Goal: Check status: Check status

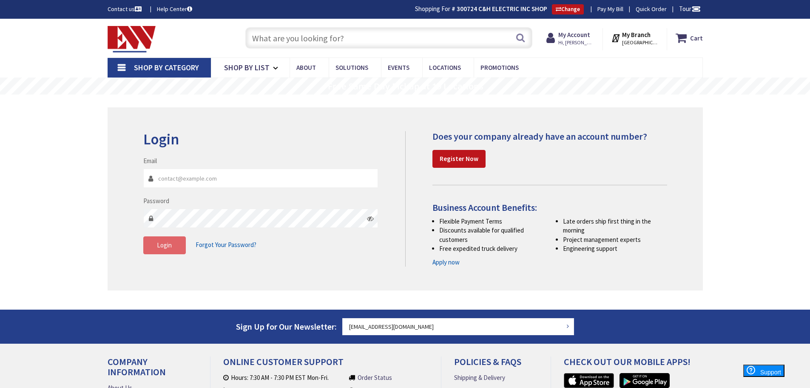
type input "[EMAIL_ADDRESS][DOMAIN_NAME]"
click at [181, 247] on button "Login" at bounding box center [164, 245] width 43 height 18
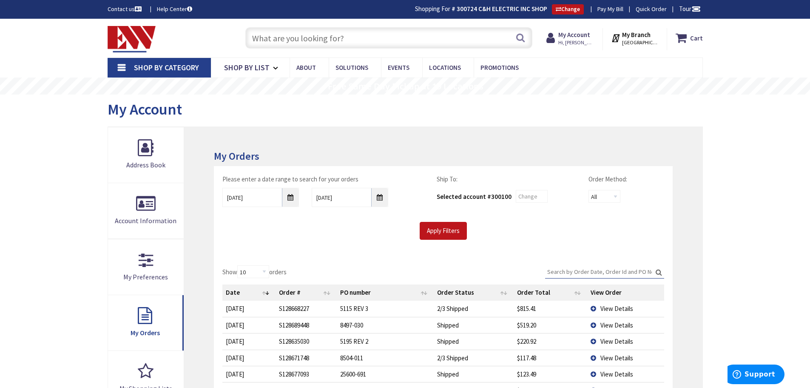
click at [604, 266] on input "Search:" at bounding box center [604, 271] width 119 height 13
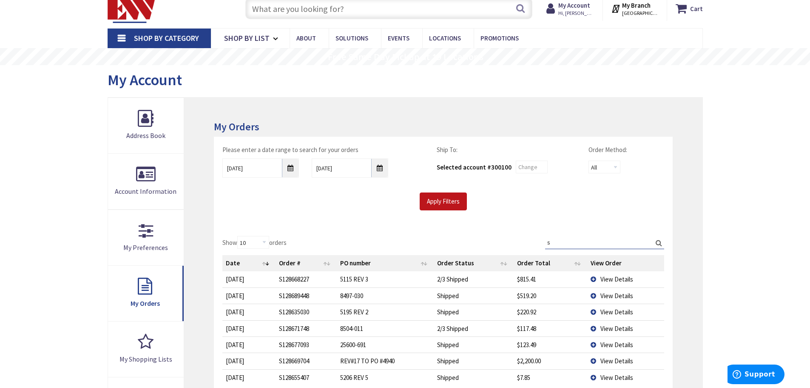
scroll to position [43, 0]
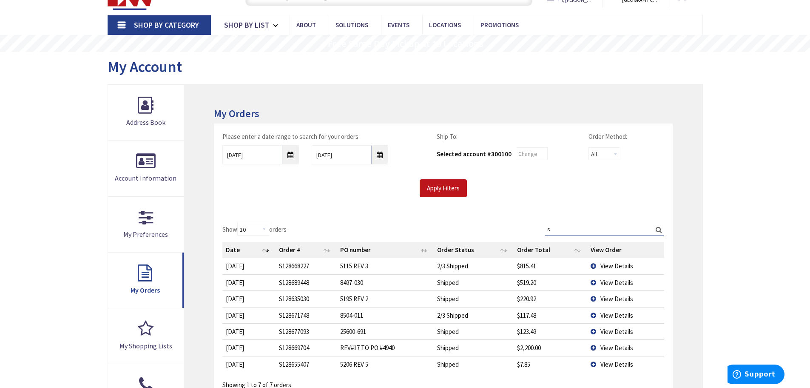
type input "s"
click at [293, 159] on input "8/27/2025" at bounding box center [260, 154] width 77 height 19
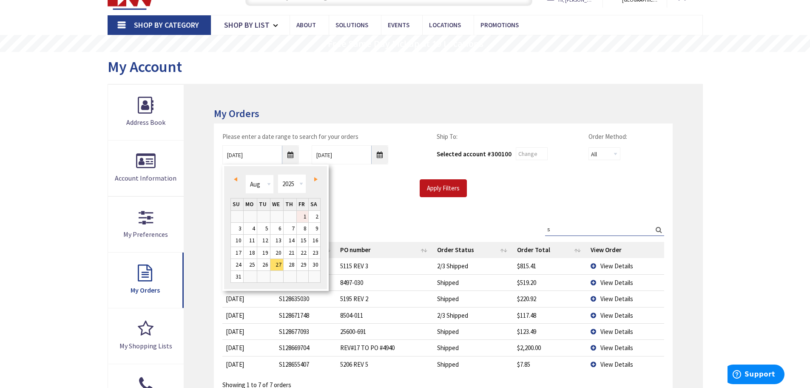
click at [305, 215] on link "1" at bounding box center [302, 216] width 11 height 11
type input "08/01/2025"
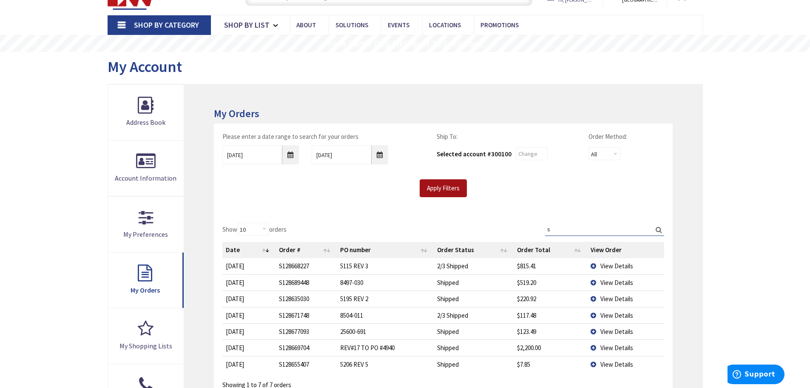
click at [438, 187] on input "Apply Filters" at bounding box center [443, 188] width 47 height 18
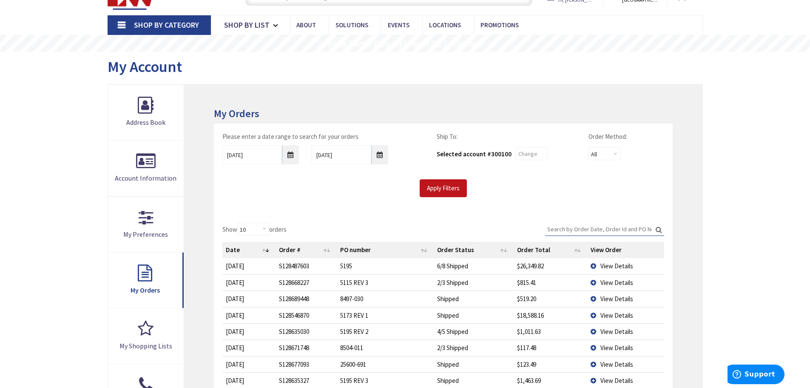
click at [561, 228] on input "Search:" at bounding box center [604, 228] width 119 height 13
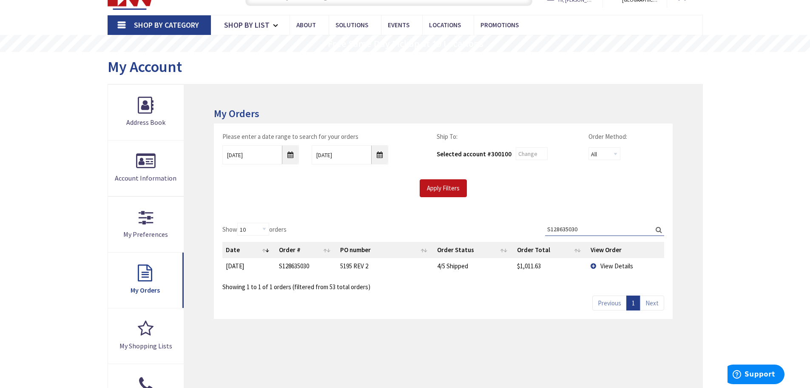
click at [594, 262] on td "View Details" at bounding box center [625, 266] width 77 height 16
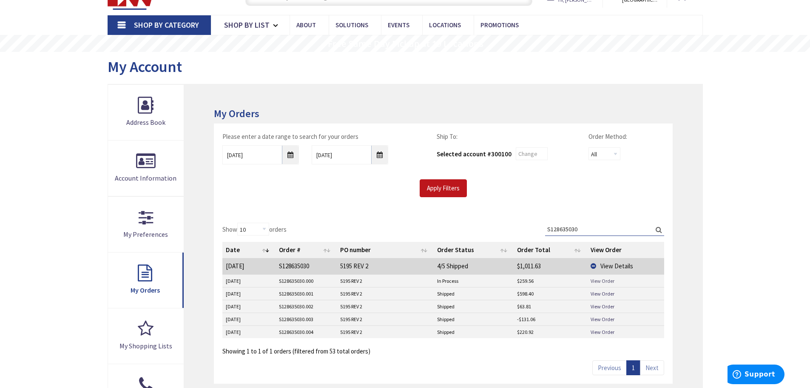
click at [599, 280] on link "View Order" at bounding box center [603, 280] width 24 height 7
click at [358, 207] on div "Please enter a date range to search for your orders 08/01/2025 9/3/2025 Ship To…" at bounding box center [443, 168] width 459 height 91
drag, startPoint x: 594, startPoint y: 228, endPoint x: 507, endPoint y: 229, distance: 87.2
click at [507, 229] on div "Show 10 25 50 100 orders Search: S128635030 Date Order # PO number Order Status…" at bounding box center [443, 288] width 442 height 133
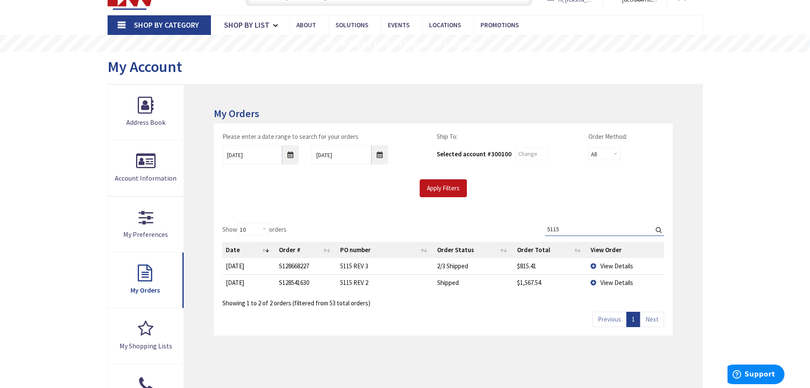
type input "5115"
click at [488, 314] on div "Show 10 25 50 100 orders Search: 5115 Date Order # PO number Order Status Order…" at bounding box center [443, 274] width 459 height 121
click at [595, 264] on td "View Details" at bounding box center [625, 266] width 77 height 16
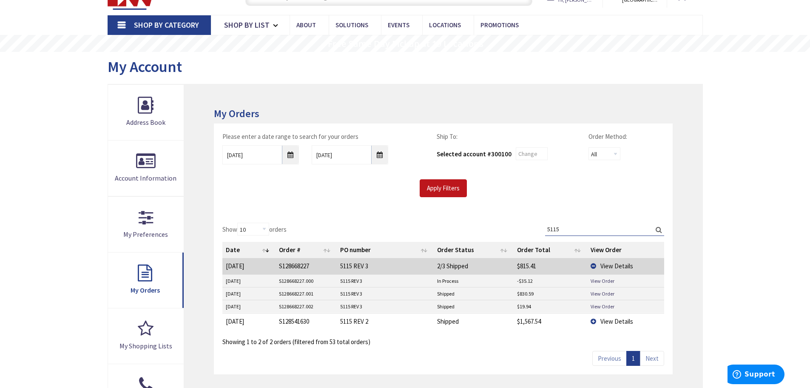
click at [593, 264] on td "View Details" at bounding box center [625, 266] width 77 height 16
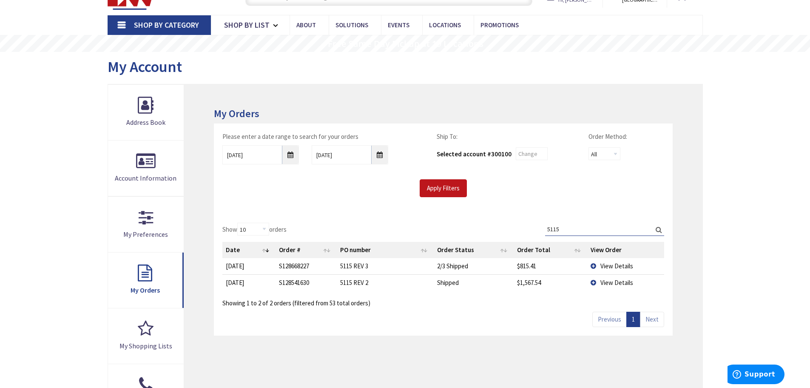
click at [550, 314] on div "Show 10 25 50 100 orders Search: 5115 Date Order # PO number Order Status Order…" at bounding box center [443, 274] width 459 height 121
click at [594, 281] on td "View Details" at bounding box center [625, 282] width 77 height 16
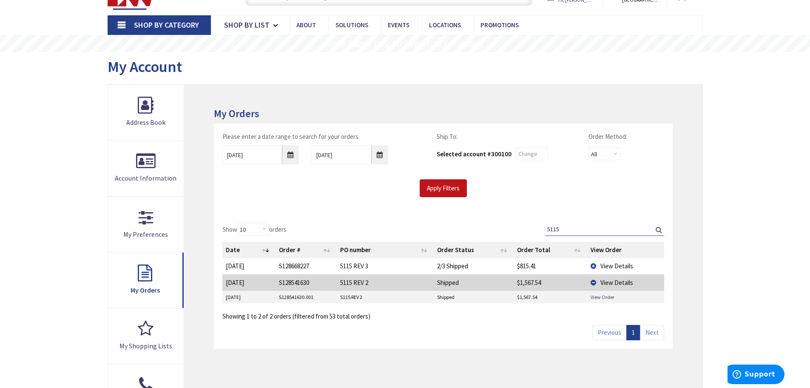
click at [593, 281] on td "View Details" at bounding box center [625, 282] width 77 height 16
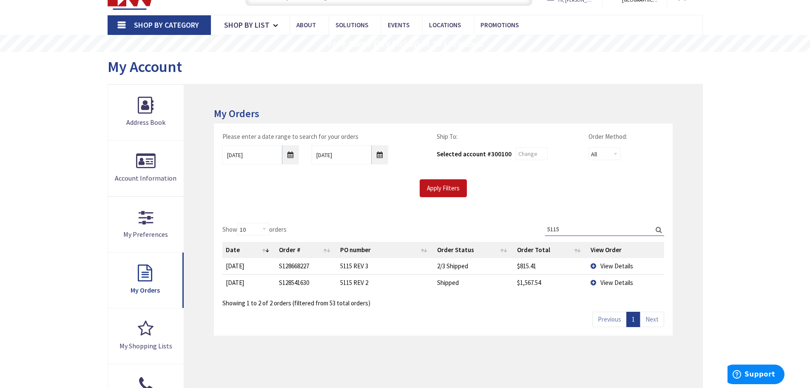
click at [544, 313] on div "Show 10 25 50 100 orders Search: 5115 Date Order # PO number Order Status Order…" at bounding box center [443, 274] width 459 height 121
click at [593, 264] on td "View Details" at bounding box center [625, 266] width 77 height 16
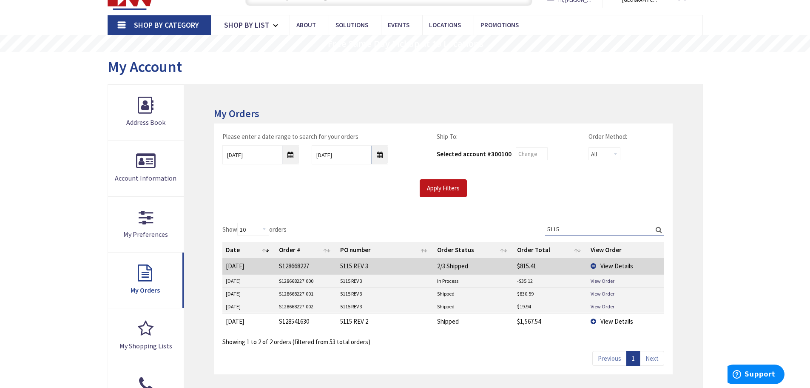
click at [593, 265] on td "View Details" at bounding box center [625, 266] width 77 height 16
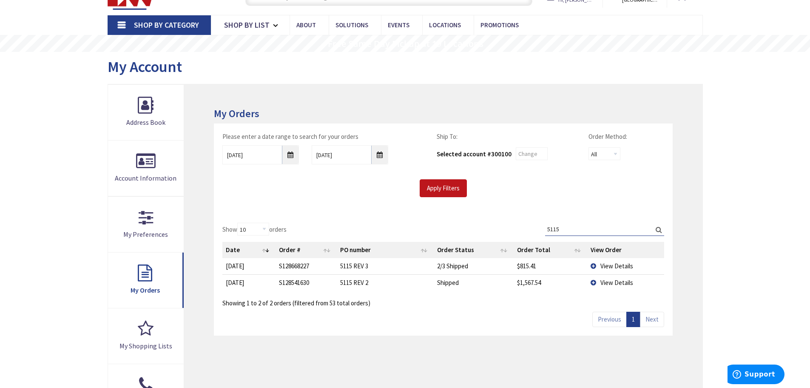
click at [593, 264] on td "View Details" at bounding box center [625, 266] width 77 height 16
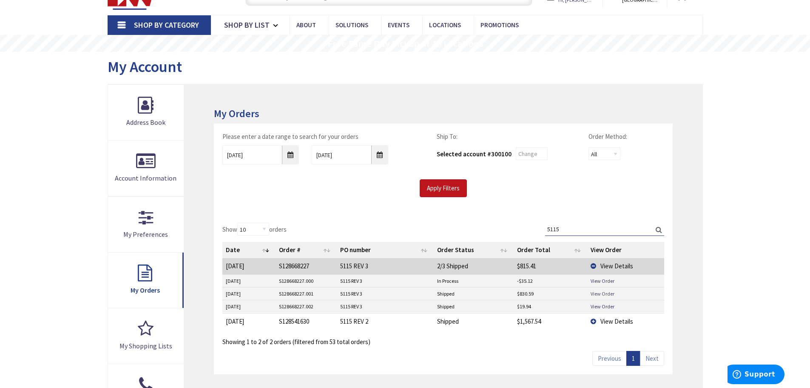
click at [600, 292] on link "View Order" at bounding box center [603, 293] width 24 height 7
click at [603, 305] on link "View Order" at bounding box center [603, 305] width 24 height 7
click at [722, 271] on main "My Account My Account My Orders Please enter a date range to search for your or…" at bounding box center [405, 272] width 638 height 440
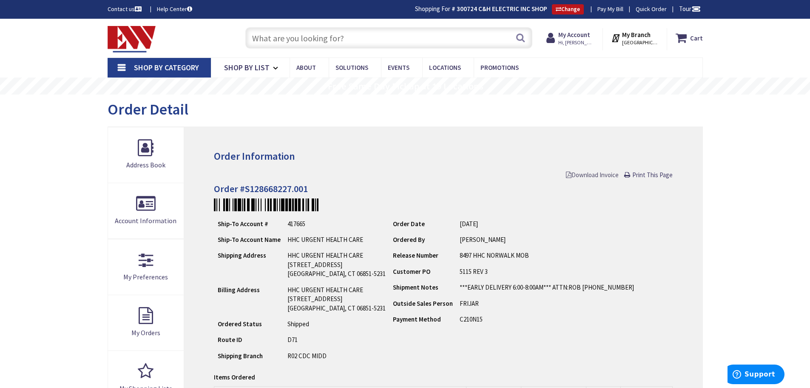
click at [597, 172] on span "Download Invoice" at bounding box center [592, 175] width 53 height 8
drag, startPoint x: 644, startPoint y: 174, endPoint x: 319, endPoint y: 209, distance: 326.1
click at [644, 174] on span "Print This Page" at bounding box center [653, 175] width 40 height 8
